Goal: Find contact information

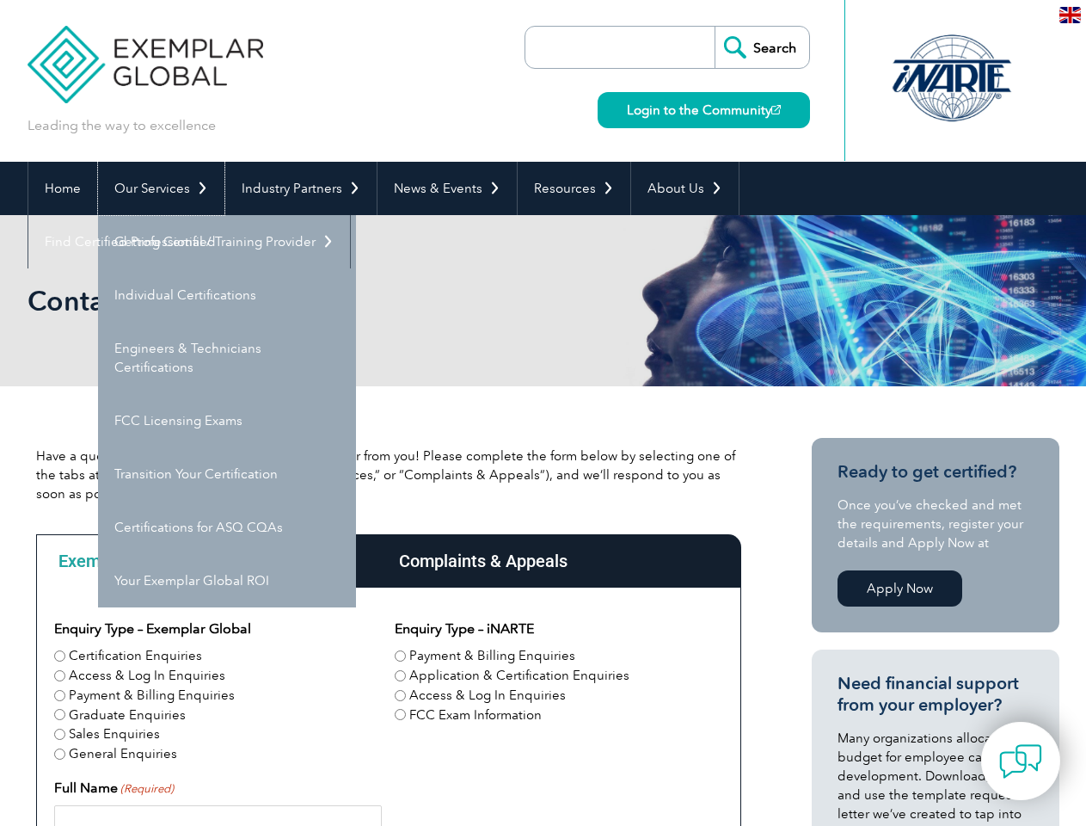
click at [160, 188] on link "Our Services" at bounding box center [161, 188] width 126 height 53
click at [298, 188] on link "Industry Partners" at bounding box center [300, 188] width 151 height 53
click at [442, 188] on link "News & Events" at bounding box center [447, 188] width 139 height 53
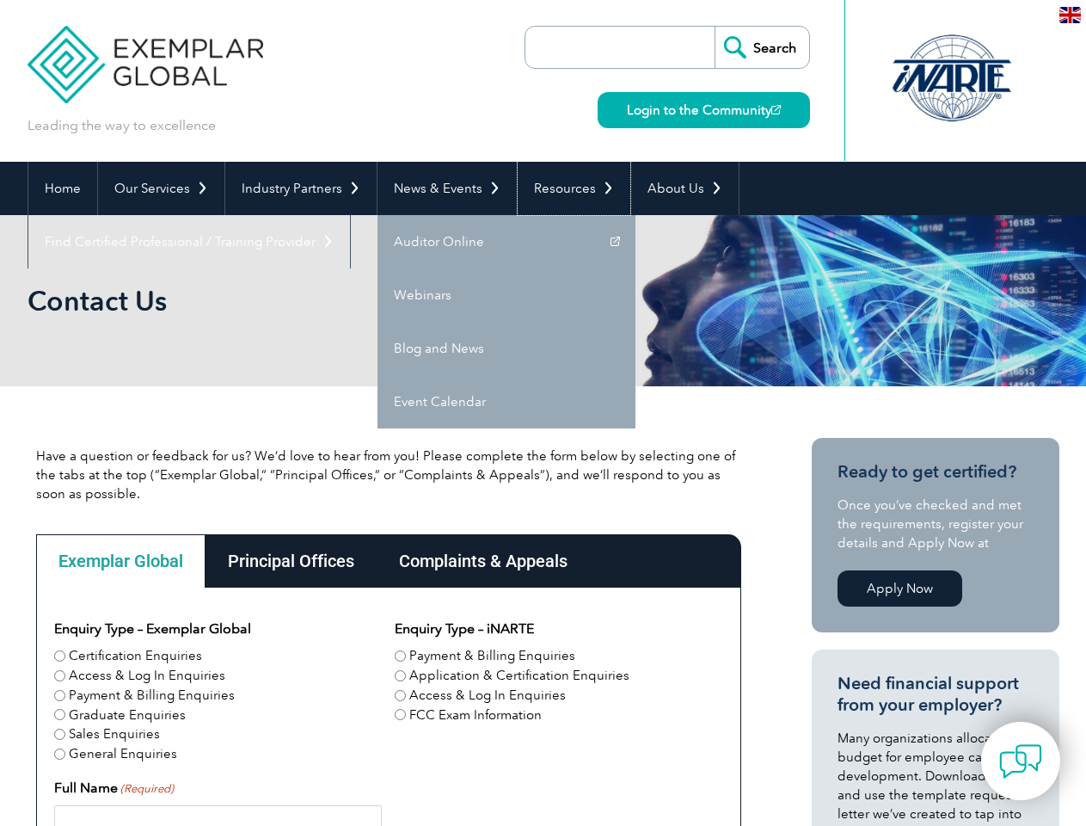
click at [567, 188] on link "Resources" at bounding box center [574, 188] width 113 height 53
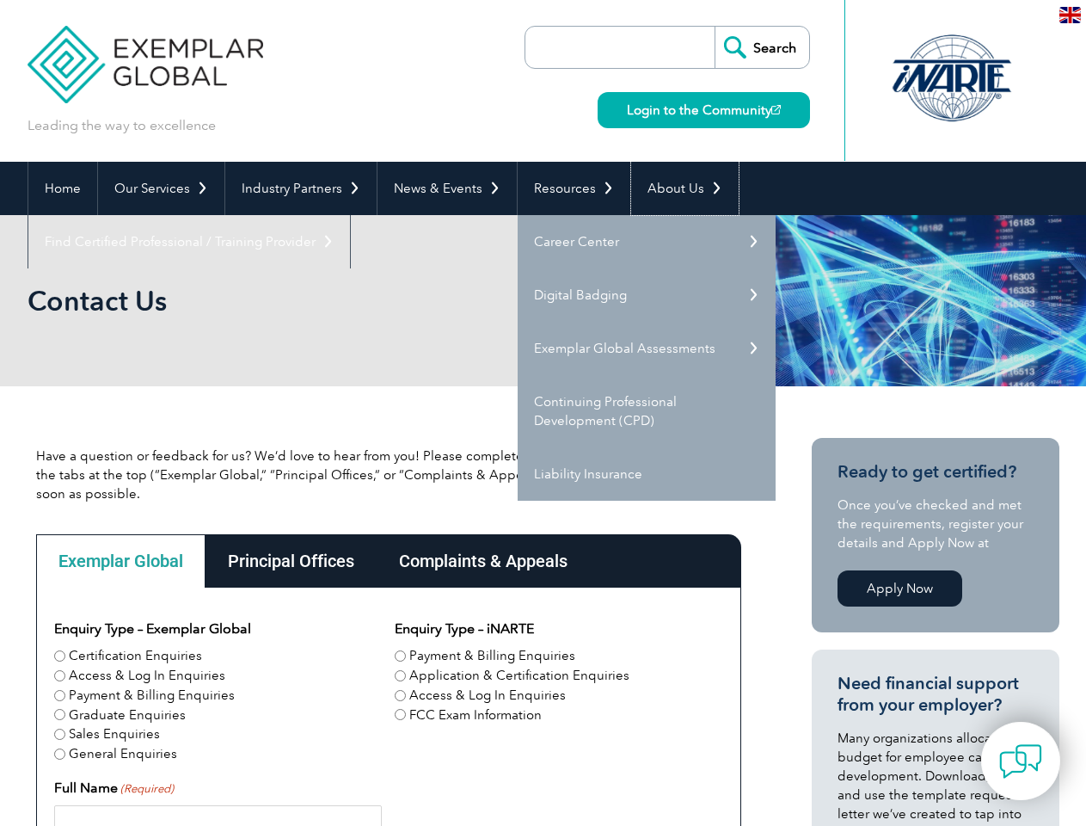
click at [676, 188] on link "About Us" at bounding box center [685, 188] width 108 height 53
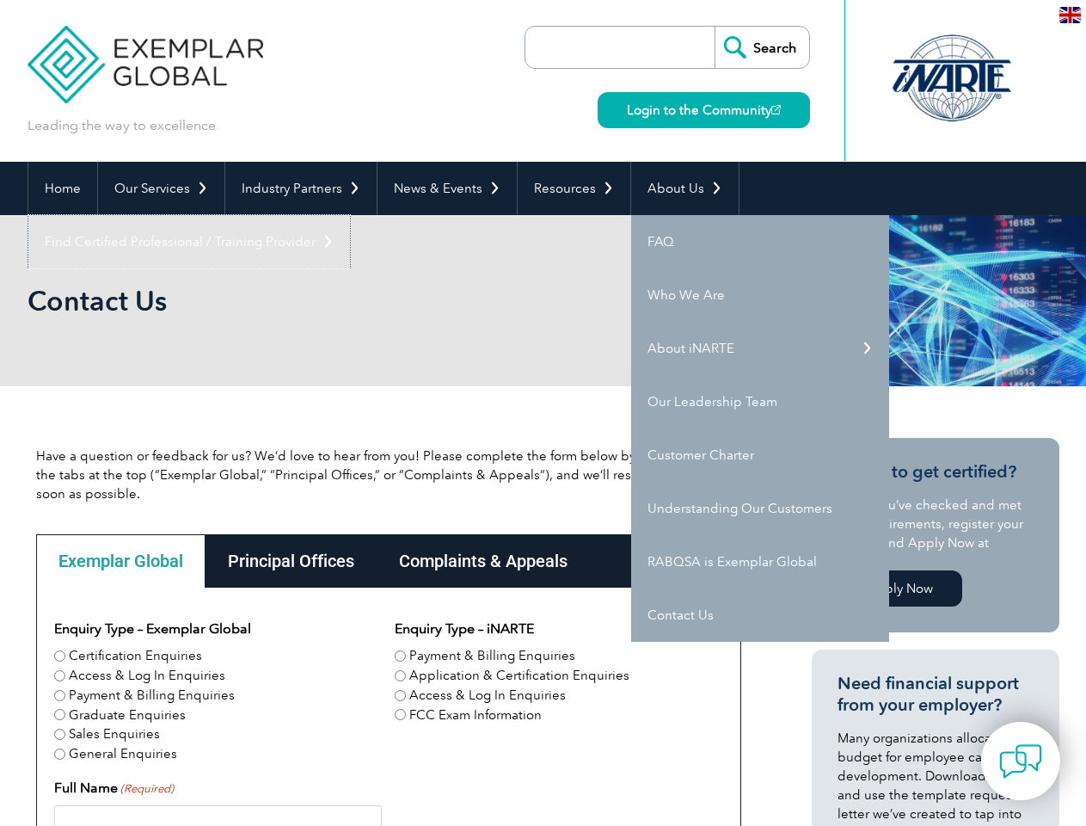
click at [350, 215] on link "Find Certified Professional / Training Provider" at bounding box center [189, 241] width 322 height 53
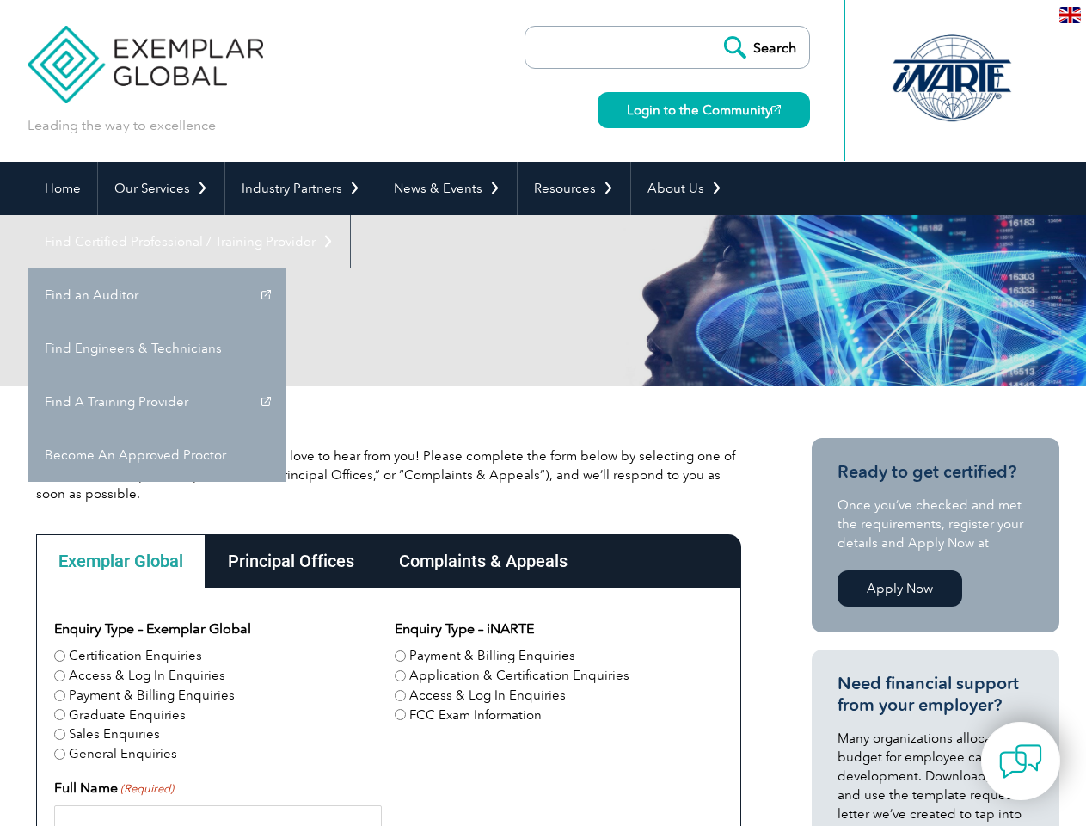
click at [120, 561] on div "Exemplar Global" at bounding box center [120, 560] width 169 height 53
click at [290, 561] on div "Principal Offices" at bounding box center [291, 560] width 171 height 53
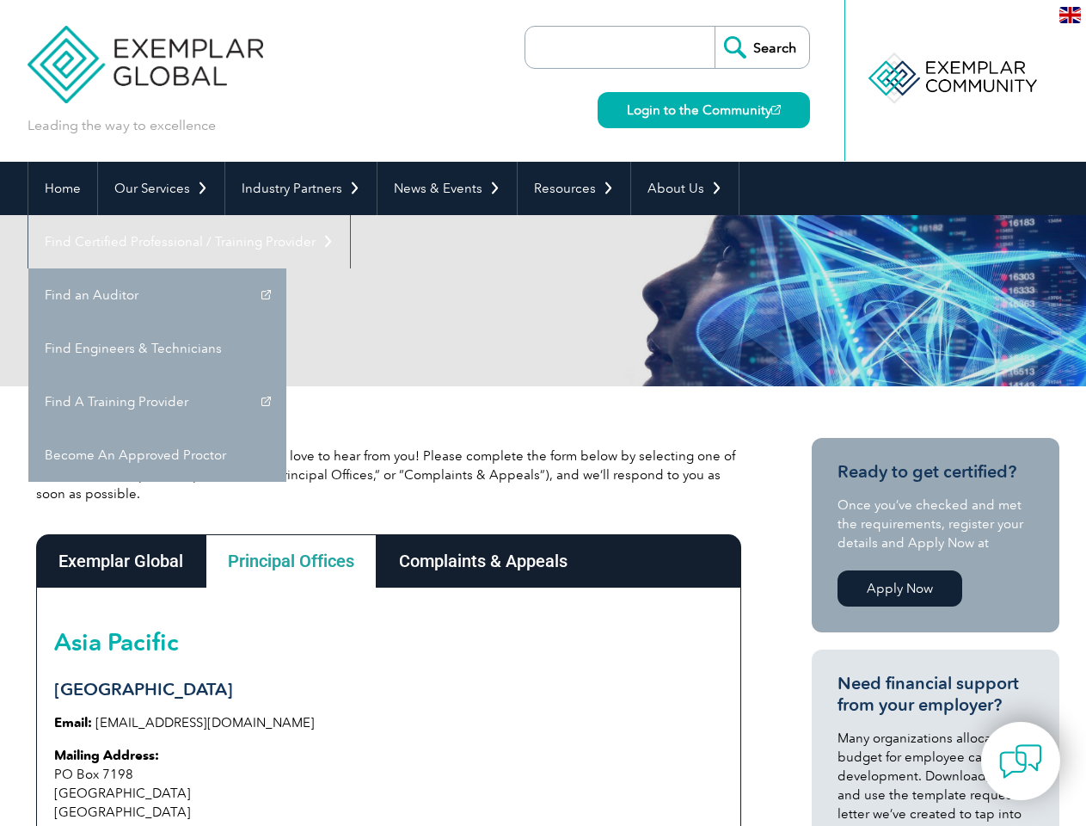
click at [483, 561] on div "Complaints & Appeals" at bounding box center [483, 560] width 213 height 53
